Goal: Communication & Community: Answer question/provide support

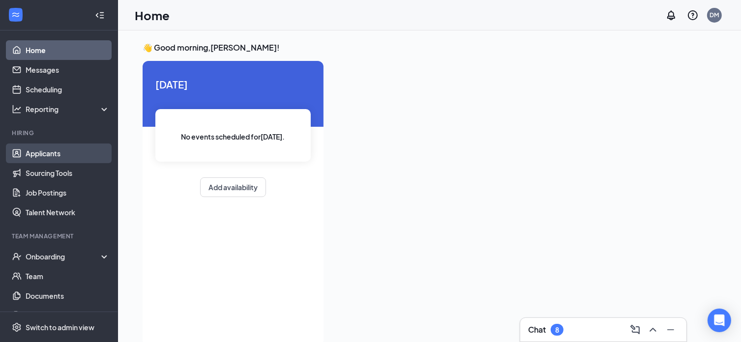
click at [45, 155] on link "Applicants" at bounding box center [68, 154] width 84 height 20
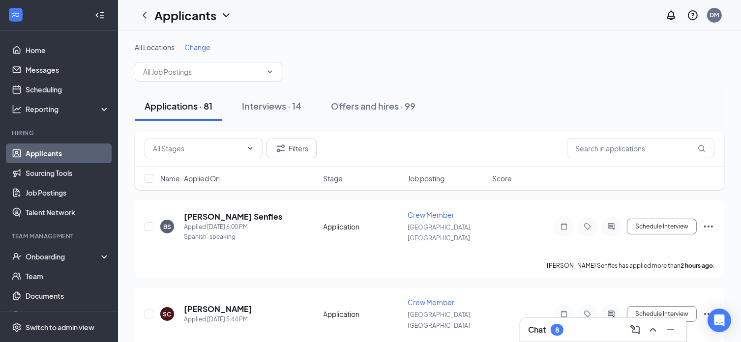
click at [198, 46] on span "Change" at bounding box center [197, 47] width 26 height 9
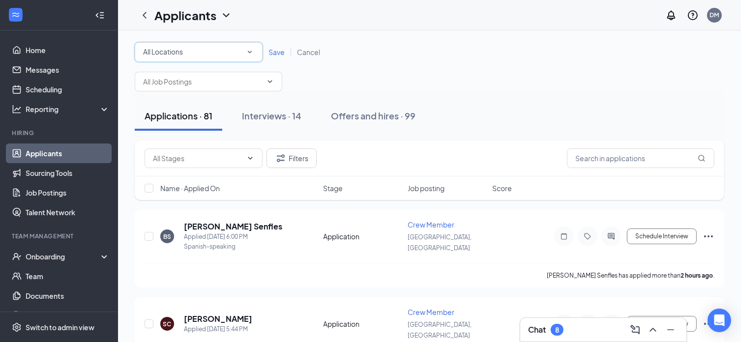
click at [247, 51] on icon "SmallChevronDown" at bounding box center [249, 52] width 9 height 9
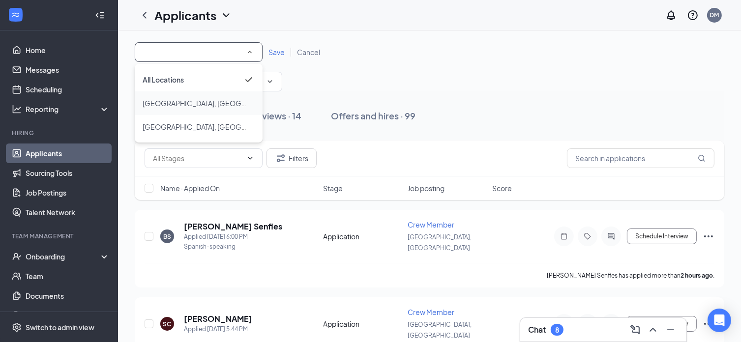
click at [208, 103] on div "[GEOGRAPHIC_DATA], [GEOGRAPHIC_DATA]" at bounding box center [199, 103] width 112 height 12
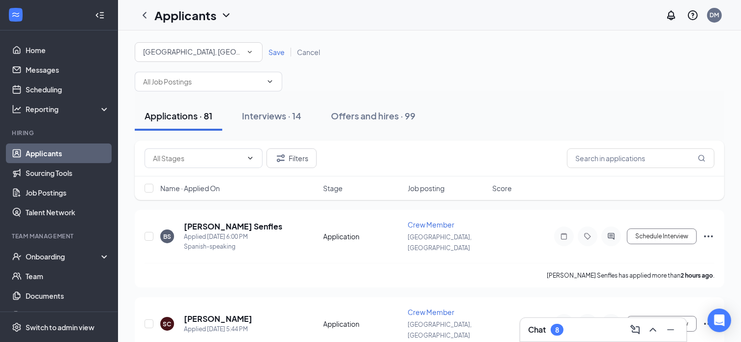
click at [281, 53] on span "Save" at bounding box center [276, 52] width 16 height 9
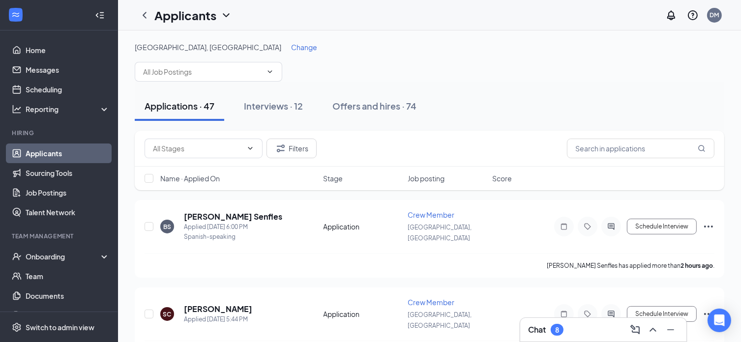
click at [291, 47] on span "Change" at bounding box center [304, 47] width 26 height 9
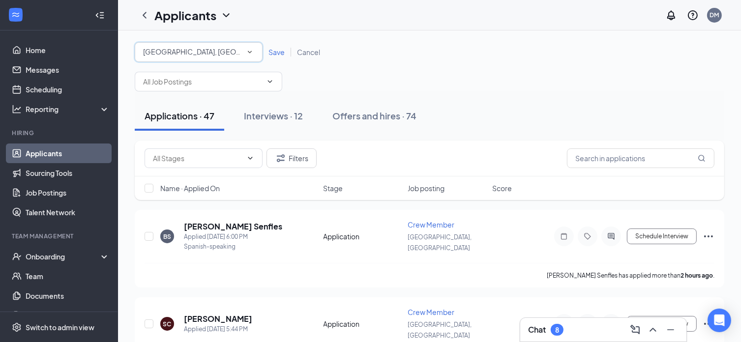
click at [242, 52] on div "[GEOGRAPHIC_DATA], [GEOGRAPHIC_DATA]" at bounding box center [198, 52] width 111 height 12
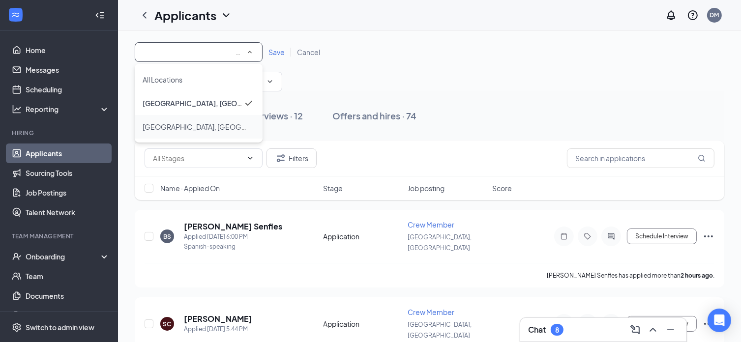
click at [219, 122] on div "[GEOGRAPHIC_DATA], [GEOGRAPHIC_DATA]" at bounding box center [199, 127] width 112 height 12
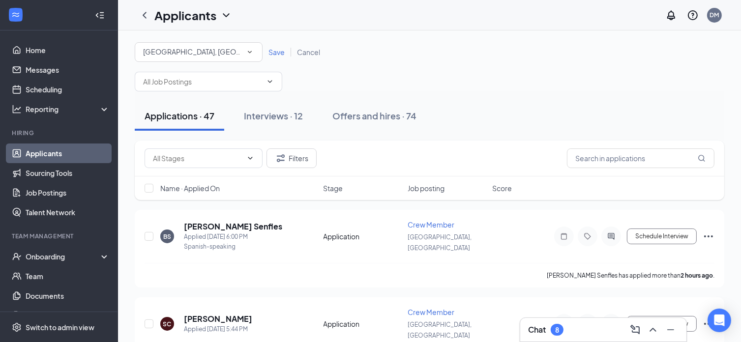
click at [276, 55] on span "Save" at bounding box center [276, 52] width 16 height 9
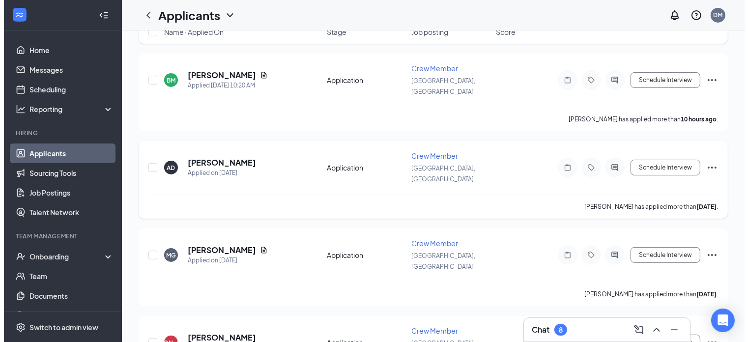
scroll to position [148, 0]
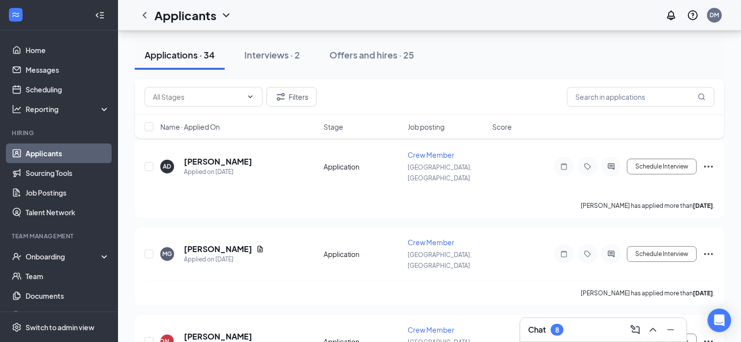
click at [613, 147] on div "Filters Name · Applied On Stage Job posting Score" at bounding box center [430, 113] width 590 height 69
click at [611, 163] on icon "ActiveChat" at bounding box center [611, 167] width 12 height 8
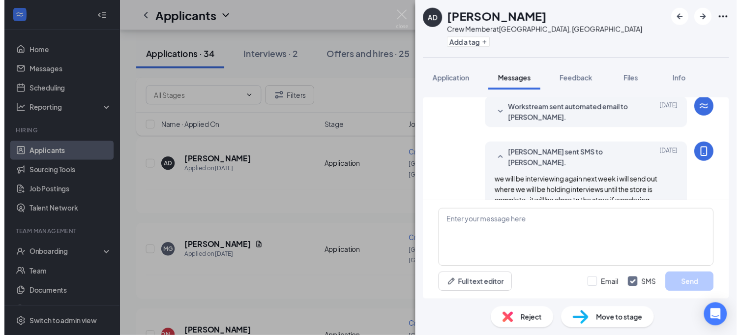
scroll to position [100, 0]
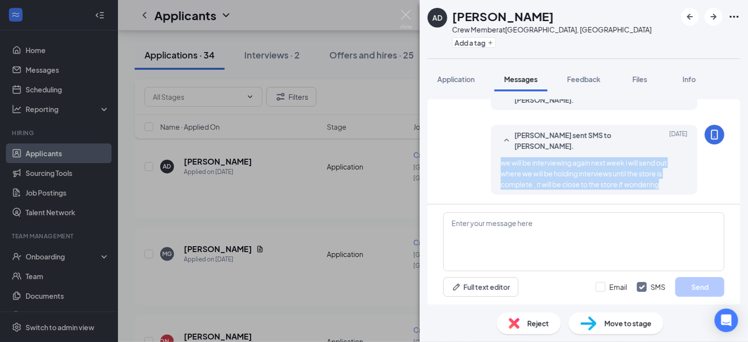
drag, startPoint x: 666, startPoint y: 181, endPoint x: 482, endPoint y: 160, distance: 184.6
click at [483, 159] on div "[PERSON_NAME] sent SMS to [PERSON_NAME]. [DATE] we will be interviewing again n…" at bounding box center [584, 162] width 281 height 75
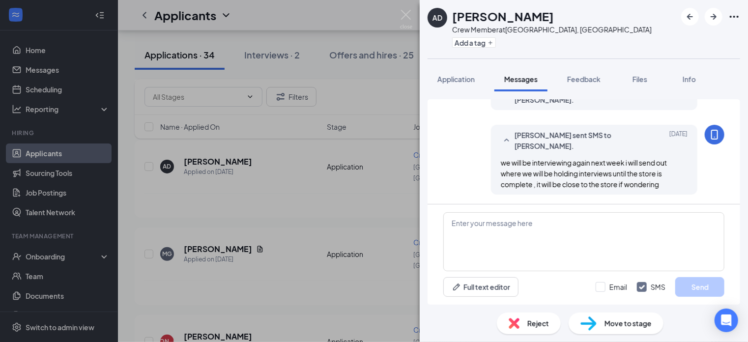
drag, startPoint x: 462, startPoint y: 129, endPoint x: 446, endPoint y: 129, distance: 16.2
click at [446, 129] on div "[PERSON_NAME] sent SMS to [PERSON_NAME]. [DATE] we will be interviewing again n…" at bounding box center [584, 162] width 281 height 75
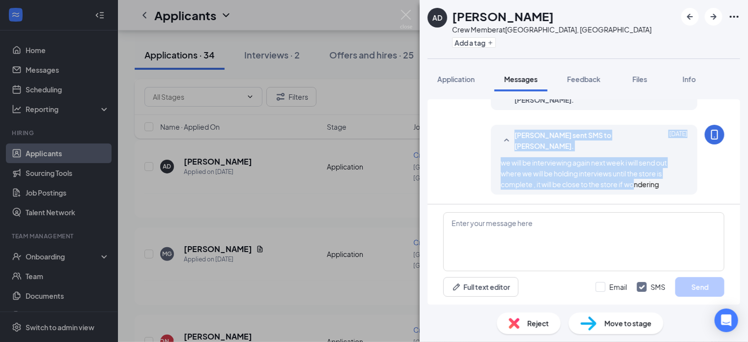
drag, startPoint x: 488, startPoint y: 153, endPoint x: 603, endPoint y: 195, distance: 122.2
click at [631, 191] on div "[PERSON_NAME] sent SMS to [PERSON_NAME]. [DATE] we will be interviewing again n…" at bounding box center [594, 160] width 207 height 70
click at [450, 165] on div "[PERSON_NAME] sent SMS to [PERSON_NAME]. [DATE] we will be interviewing again n…" at bounding box center [584, 162] width 281 height 75
drag, startPoint x: 489, startPoint y: 159, endPoint x: 742, endPoint y: 194, distance: 255.6
click at [742, 194] on div "Workstream sent automated SMS to [PERSON_NAME]. [DATE] Thank you for applying t…" at bounding box center [584, 197] width 328 height 213
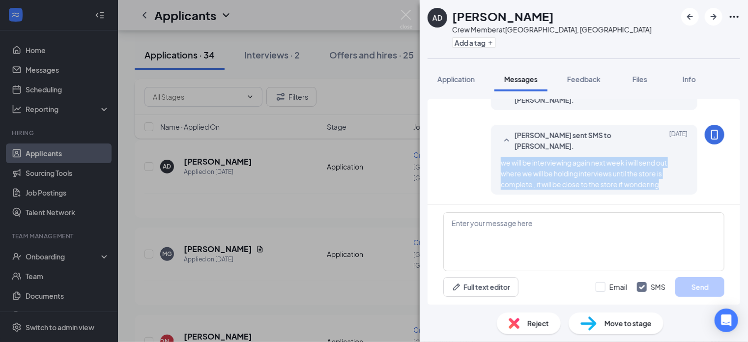
copy span "we will be interviewing again next week i will send out where we will be holdin…"
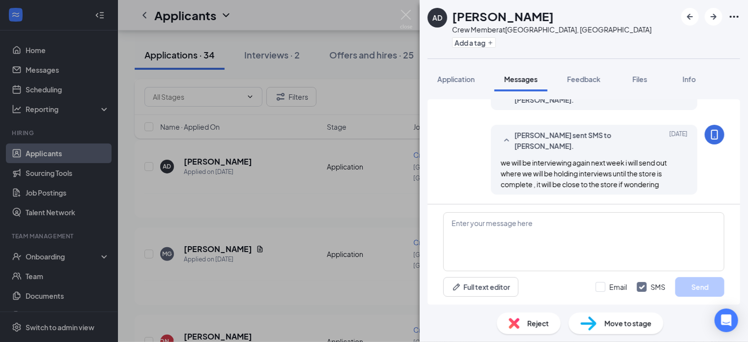
click at [394, 110] on div "AD [PERSON_NAME] Crew Member at [GEOGRAPHIC_DATA], [GEOGRAPHIC_DATA] Add a tag …" at bounding box center [374, 171] width 748 height 342
click at [398, 121] on div "AD [PERSON_NAME] Crew Member at [GEOGRAPHIC_DATA], [GEOGRAPHIC_DATA] Add a tag …" at bounding box center [374, 171] width 748 height 342
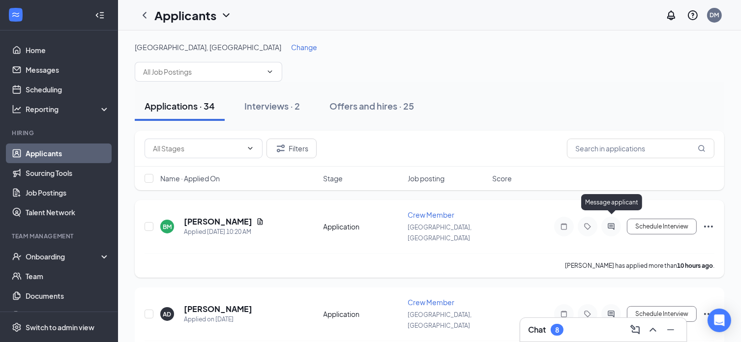
click at [611, 223] on icon "ActiveChat" at bounding box center [611, 227] width 12 height 8
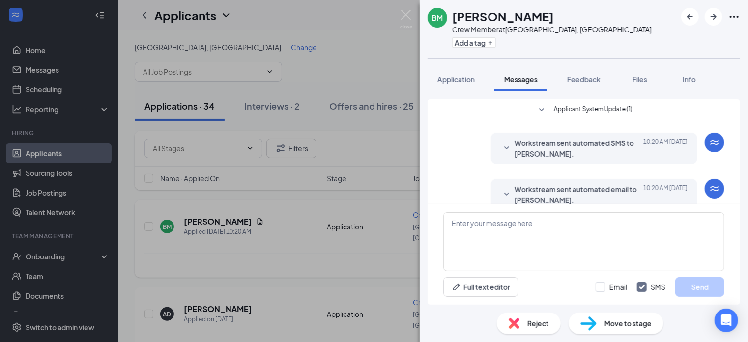
scroll to position [16, 0]
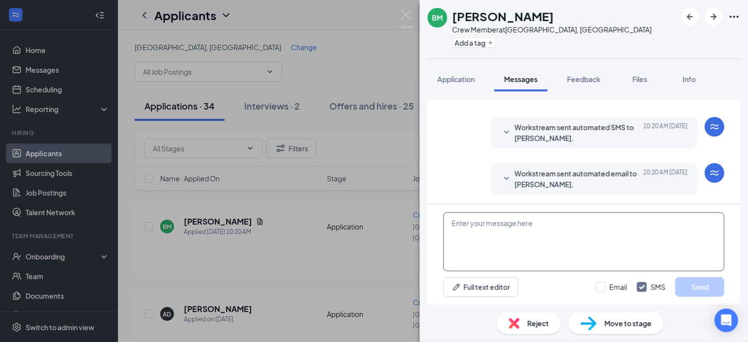
paste textarea "we will be interviewing again next week i will send out where we will be holdin…"
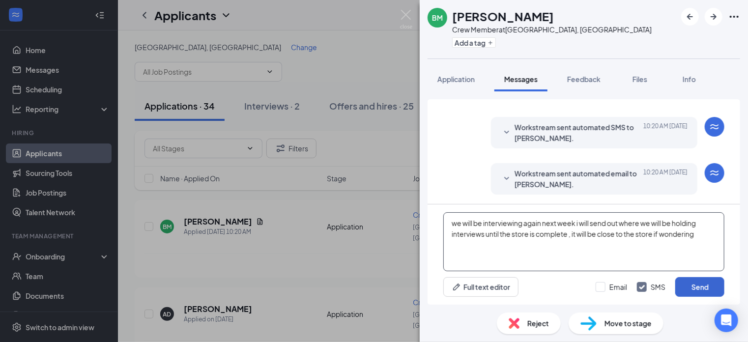
type textarea "we will be interviewing again next week i will send out where we will be holdin…"
click at [711, 287] on button "Send" at bounding box center [700, 287] width 49 height 20
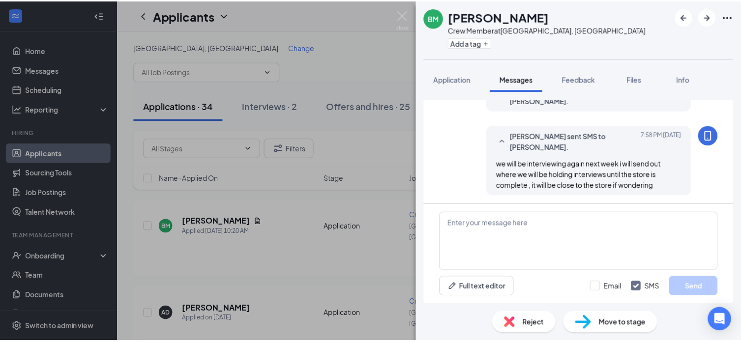
scroll to position [100, 0]
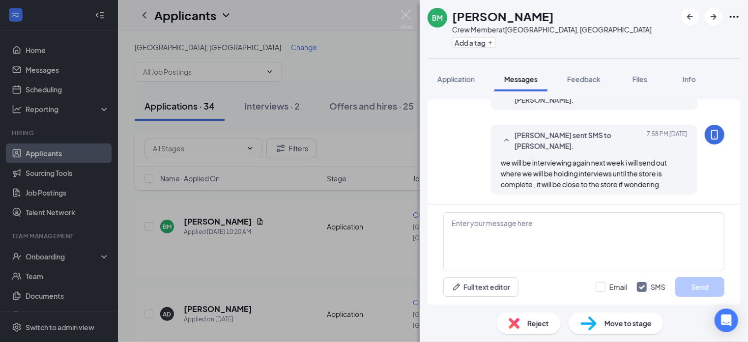
click at [330, 45] on div "[PERSON_NAME] Crew Member at [GEOGRAPHIC_DATA], [GEOGRAPHIC_DATA] Add a tag App…" at bounding box center [374, 171] width 748 height 342
